Goal: Task Accomplishment & Management: Complete application form

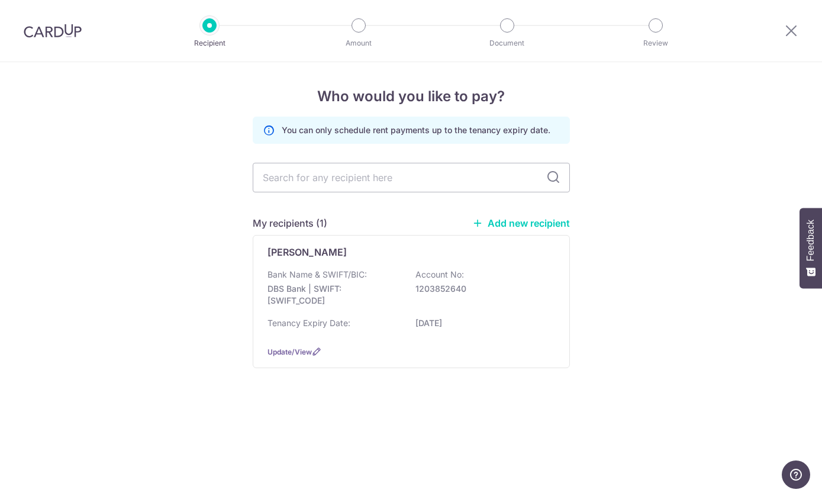
click at [54, 42] on div at bounding box center [52, 31] width 105 height 62
click at [53, 36] on img at bounding box center [53, 31] width 58 height 14
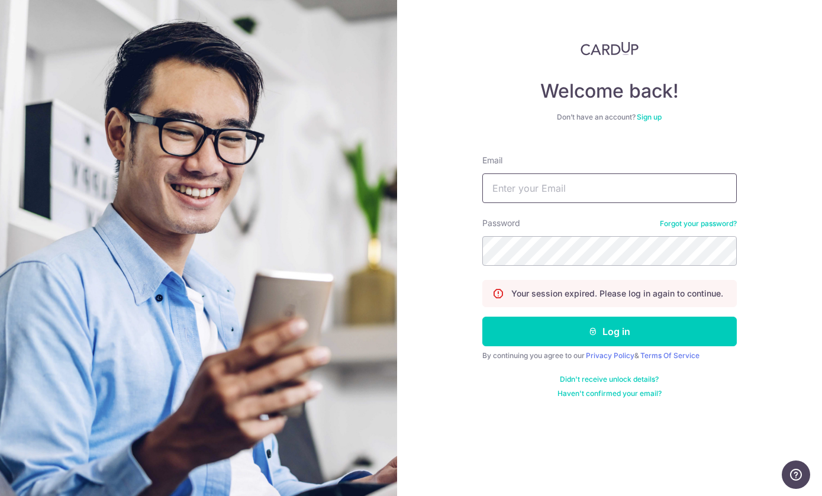
click at [583, 188] on input "Email" at bounding box center [610, 188] width 255 height 30
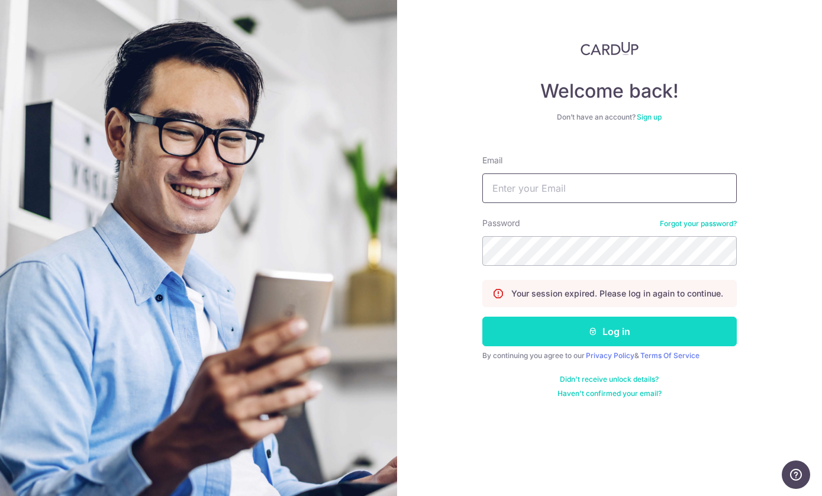
type input "369780829@qq.com"
click at [567, 342] on button "Log in" at bounding box center [610, 332] width 255 height 30
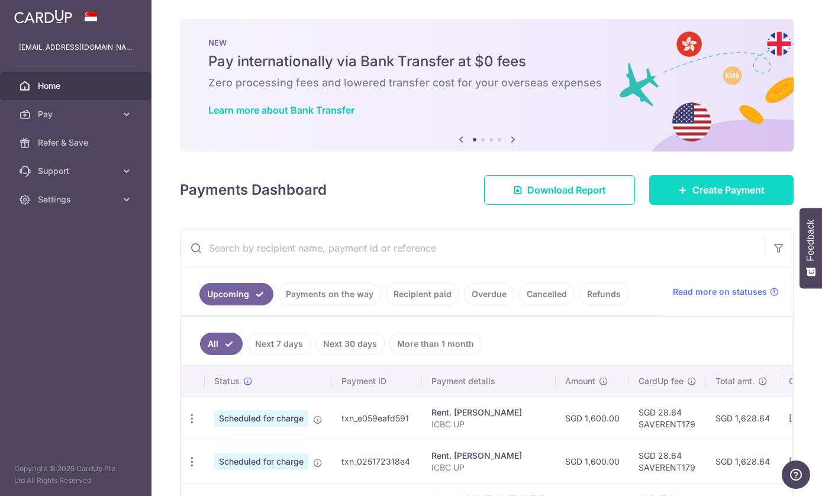
click at [692, 205] on link "Create Payment" at bounding box center [722, 190] width 144 height 30
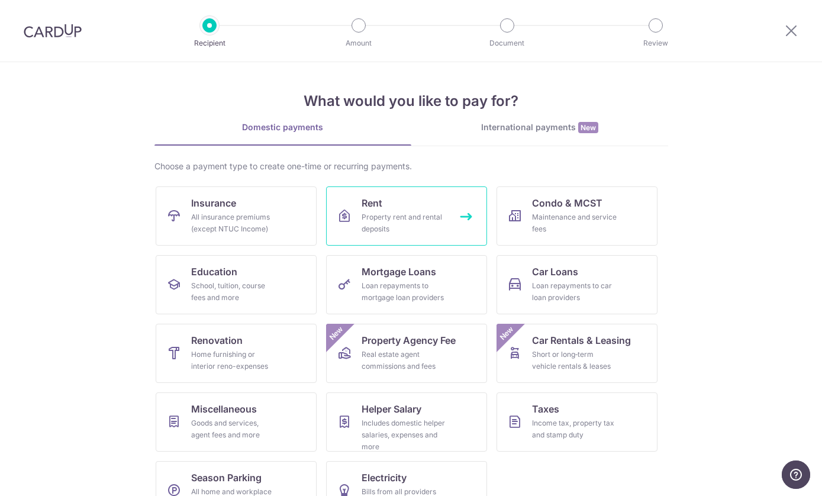
click at [367, 217] on div "Property rent and rental deposits" at bounding box center [404, 223] width 85 height 24
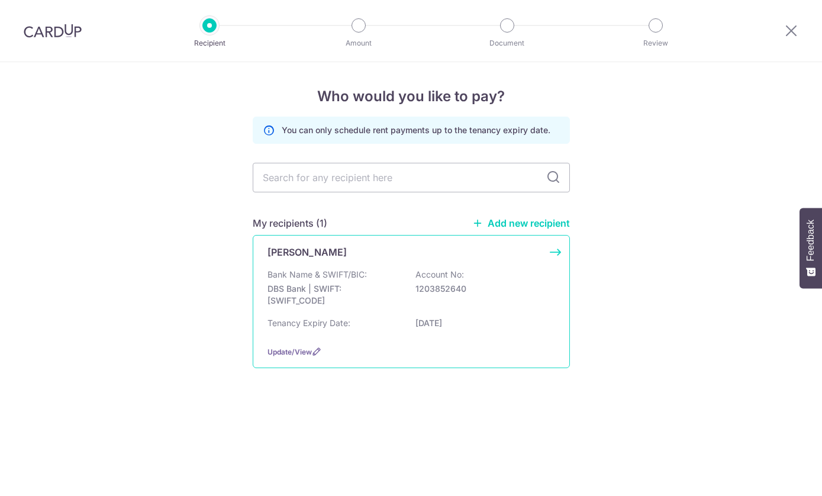
click at [368, 291] on p "DBS Bank | SWIFT: [SWIFT_CODE]" at bounding box center [334, 295] width 133 height 24
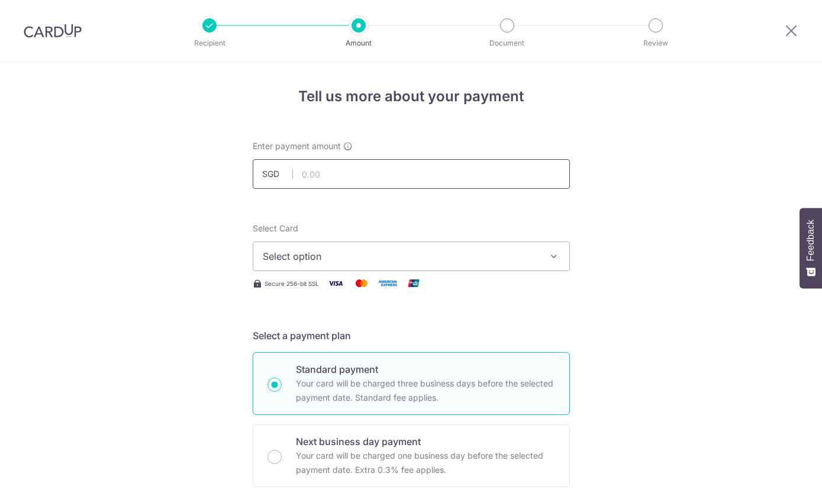
click at [387, 172] on input "text" at bounding box center [411, 174] width 317 height 30
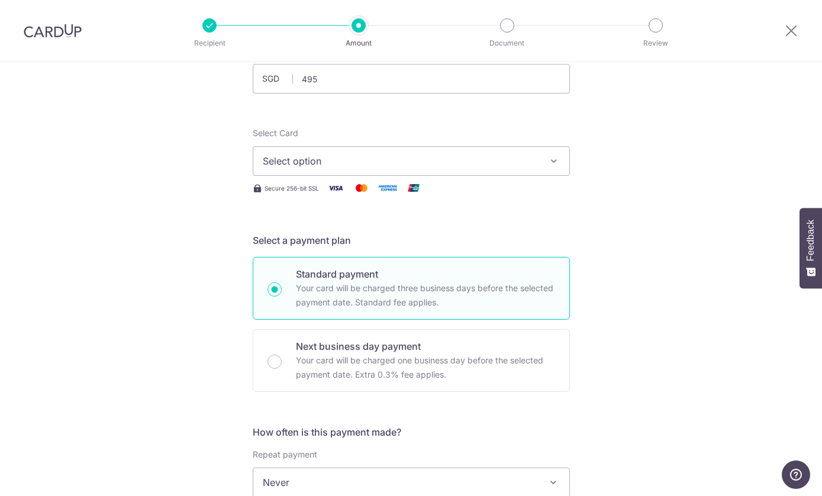
type input "495.00"
click at [383, 176] on button "Select option" at bounding box center [411, 161] width 317 height 30
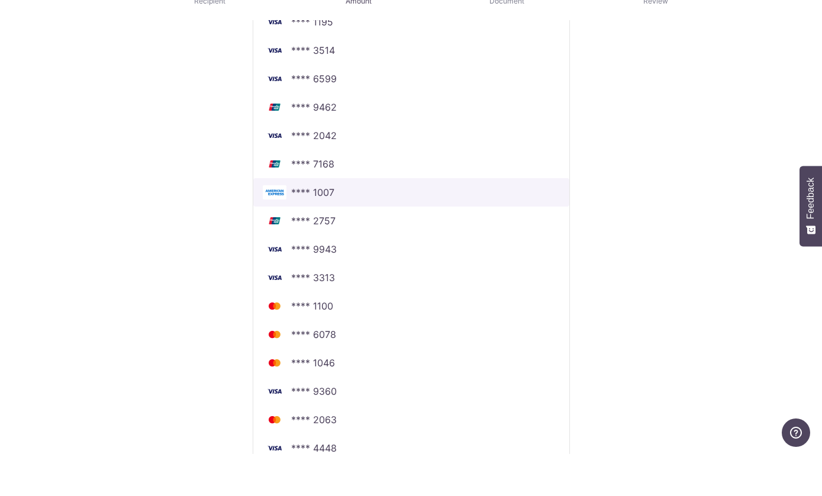
scroll to position [430, 0]
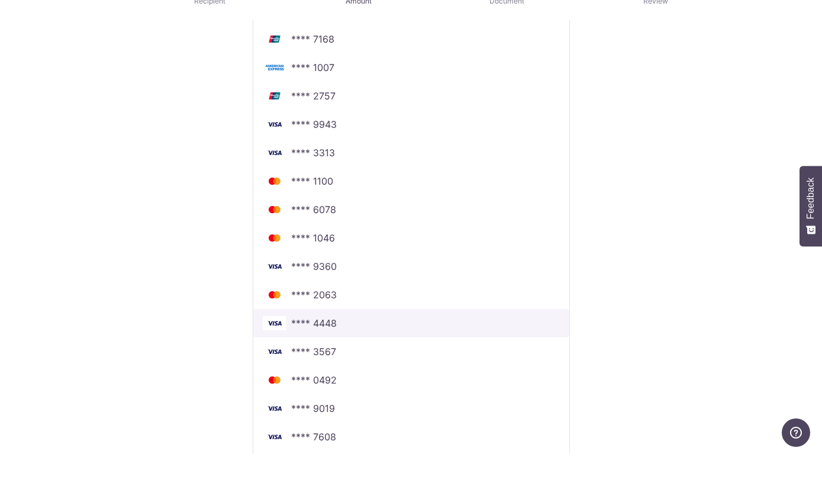
click at [373, 358] on span "**** 4448" at bounding box center [411, 365] width 297 height 14
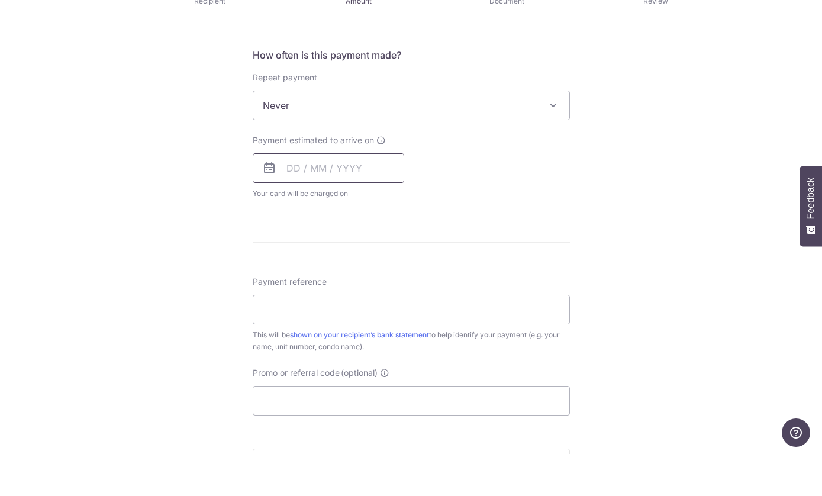
click at [339, 195] on input "text" at bounding box center [329, 210] width 152 height 30
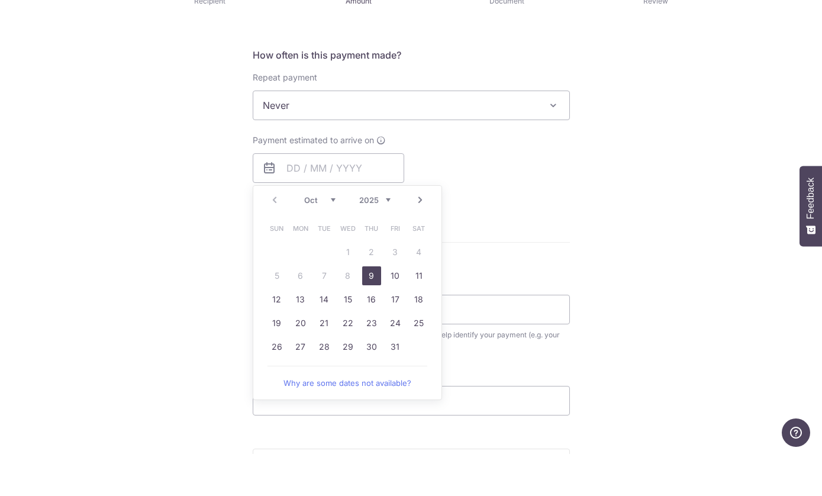
click at [380, 309] on link "9" at bounding box center [371, 318] width 19 height 19
type input "[DATE]"
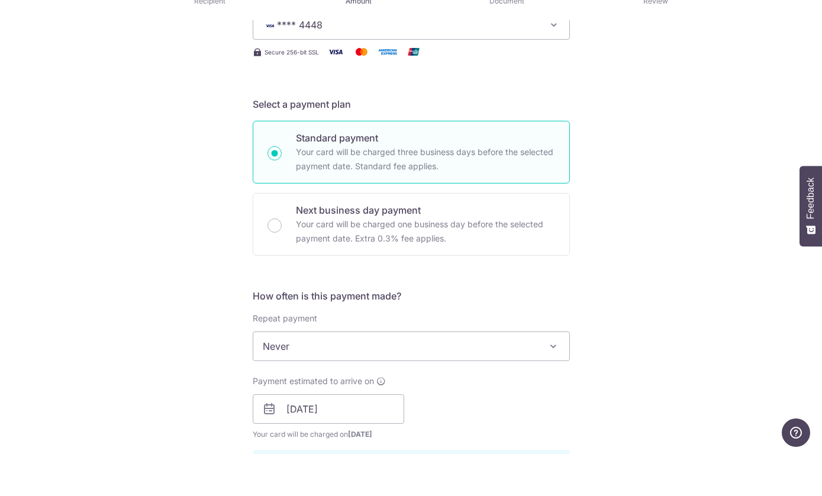
scroll to position [432, 0]
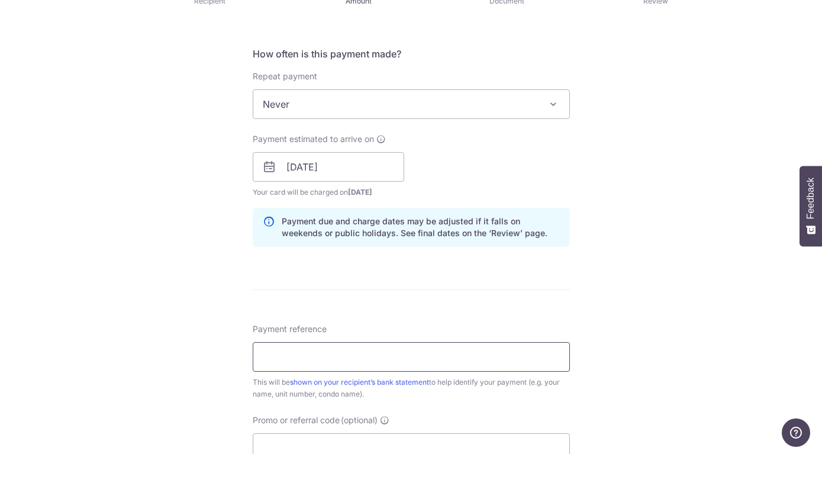
click at [350, 384] on input "Payment reference" at bounding box center [411, 399] width 317 height 30
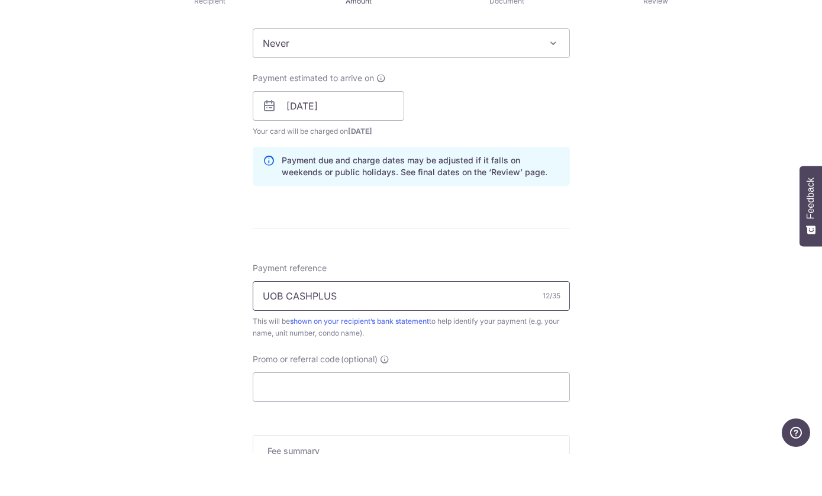
scroll to position [502, 0]
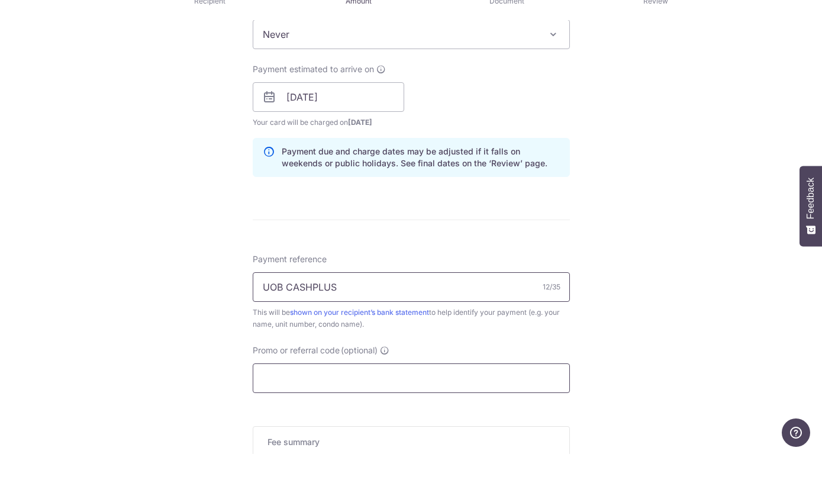
type input "UOB CASHPLUS"
click at [354, 406] on input "Promo or referral code (optional)" at bounding box center [411, 421] width 317 height 30
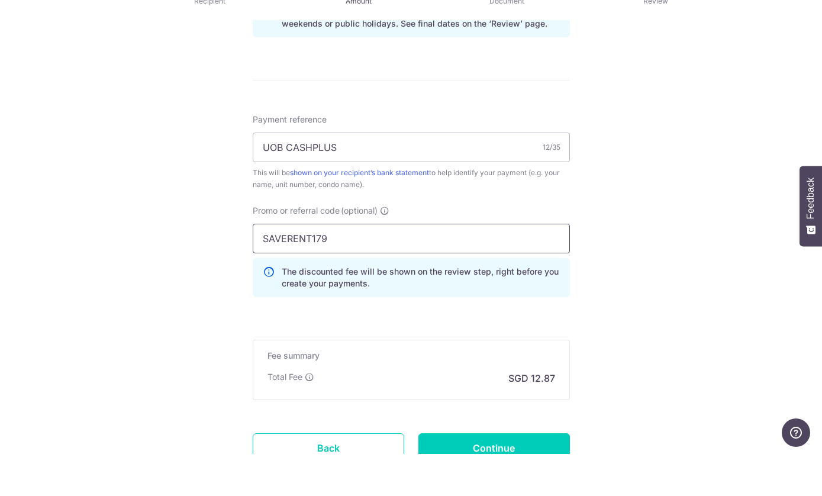
scroll to position [649, 0]
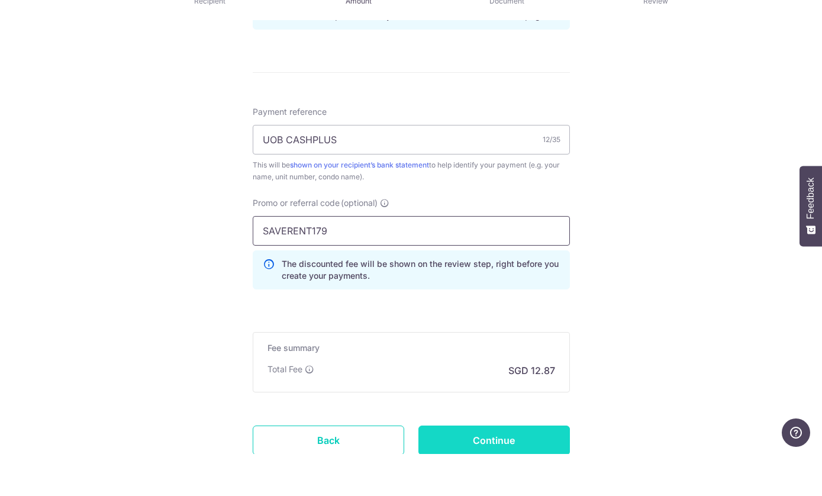
type input "SAVERENT179"
click at [443, 468] on input "Continue" at bounding box center [495, 483] width 152 height 30
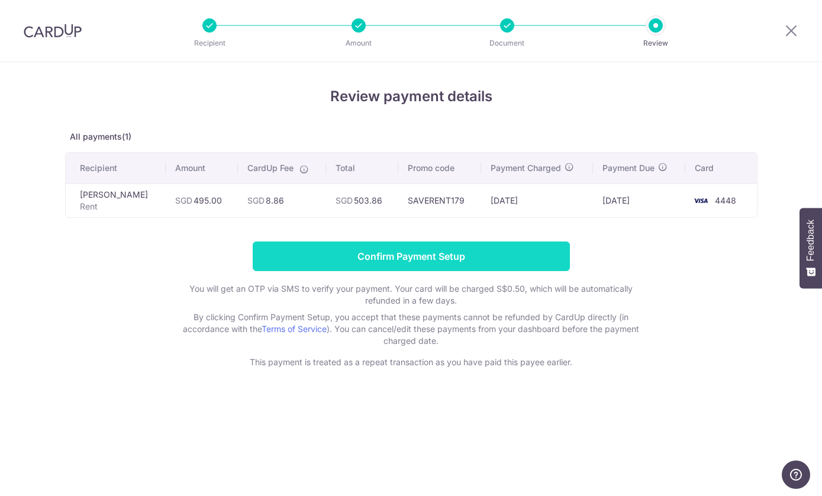
click at [380, 259] on input "Confirm Payment Setup" at bounding box center [411, 257] width 317 height 30
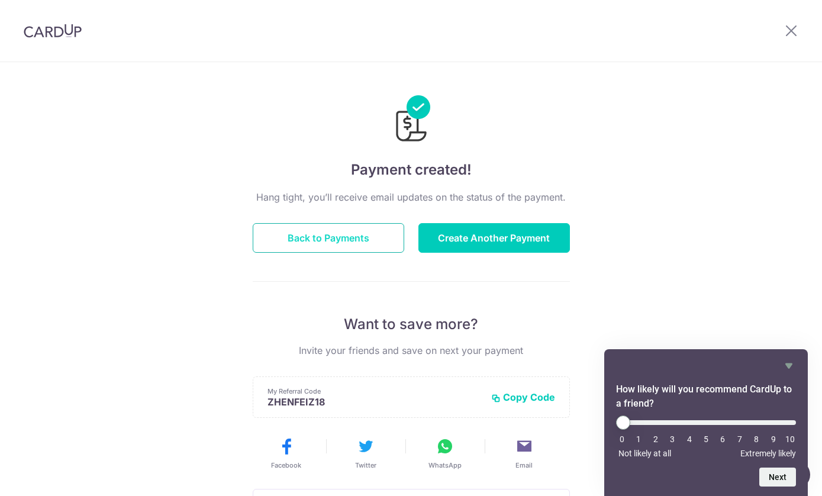
click at [325, 243] on button "Back to Payments" at bounding box center [329, 238] width 152 height 30
